Goal: Information Seeking & Learning: Stay updated

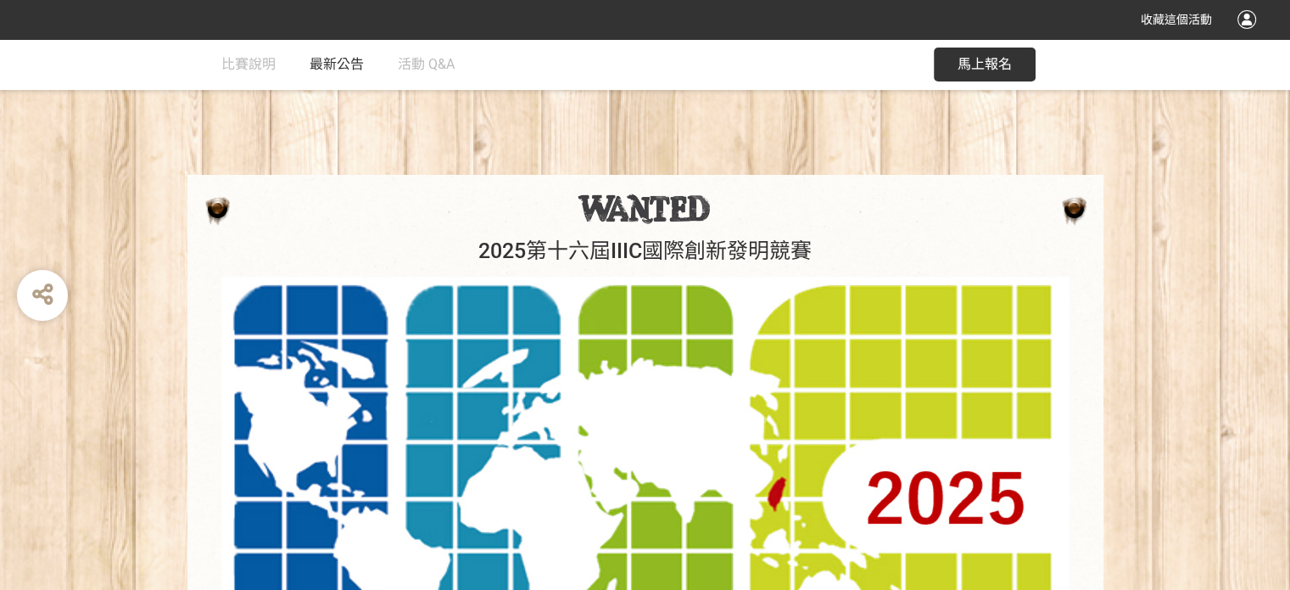
click at [329, 64] on span "最新公告" at bounding box center [337, 64] width 54 height 16
